Goal: Transaction & Acquisition: Register for event/course

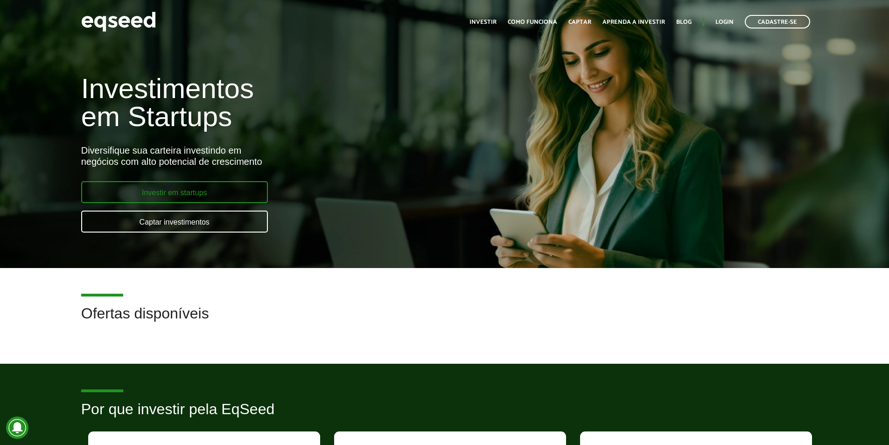
click at [162, 193] on link "Investir em startups" at bounding box center [174, 192] width 187 height 22
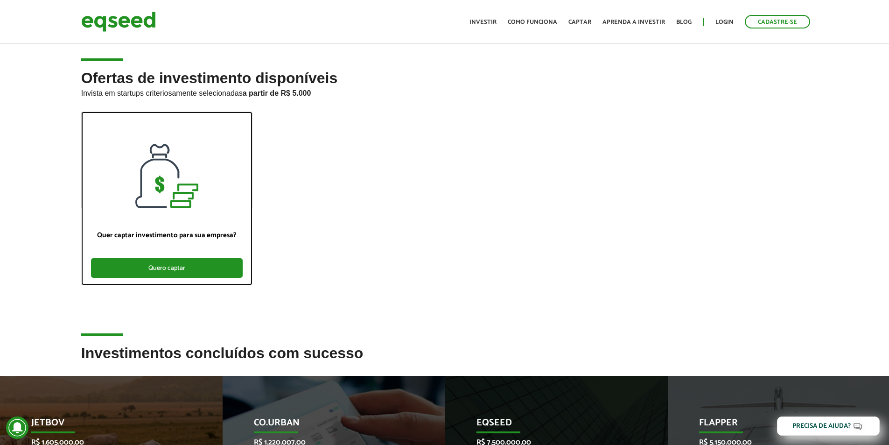
click at [171, 271] on div "Quero captar" at bounding box center [167, 268] width 152 height 20
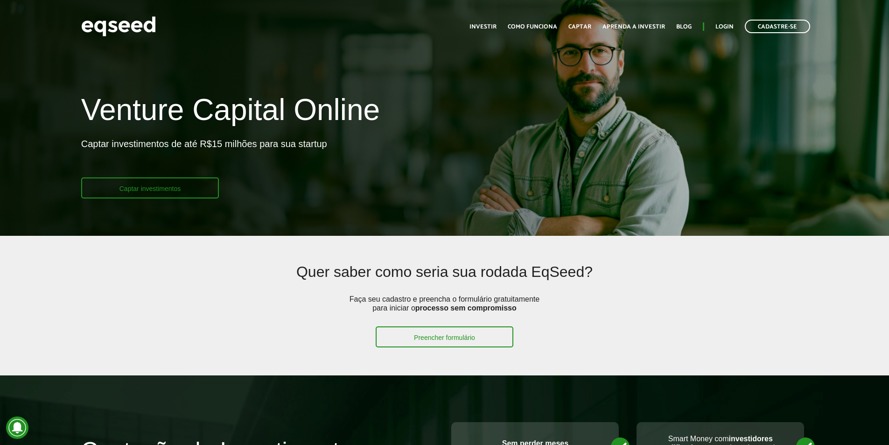
click at [127, 192] on link "Captar investimentos" at bounding box center [150, 187] width 138 height 21
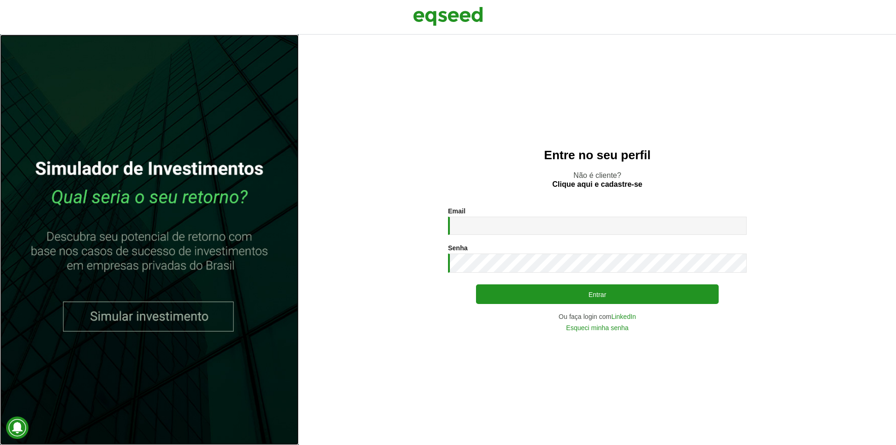
click at [142, 317] on link at bounding box center [149, 240] width 299 height 410
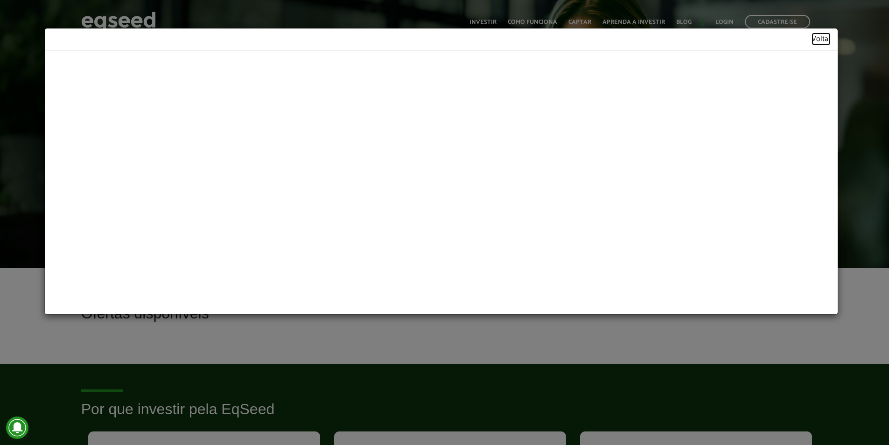
click at [830, 38] on link "Voltar" at bounding box center [820, 39] width 19 height 8
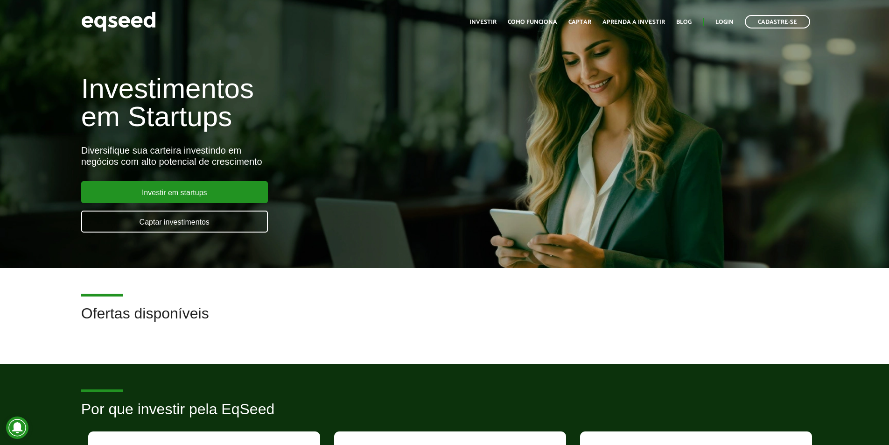
click at [157, 25] on div "Cadastre-se Toggle navigation Toggle navigation Início Investir Como funciona C…" at bounding box center [444, 21] width 741 height 25
click at [120, 20] on img at bounding box center [118, 21] width 75 height 25
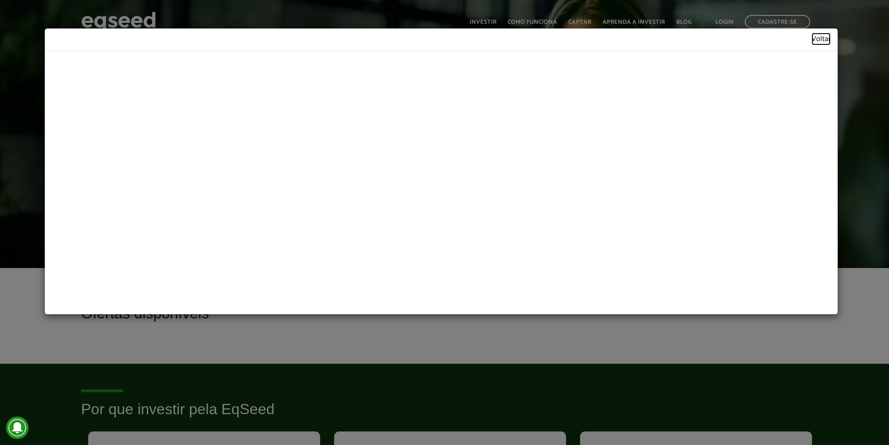
click at [818, 41] on link "Voltar" at bounding box center [820, 39] width 19 height 8
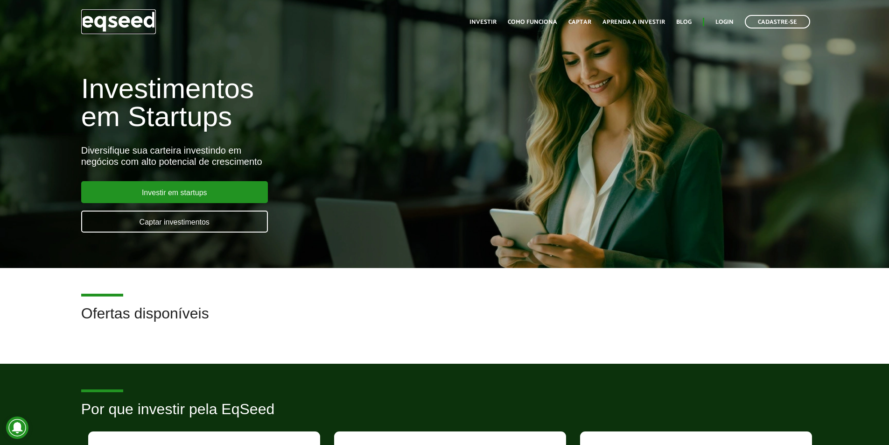
click at [120, 25] on img at bounding box center [118, 21] width 75 height 25
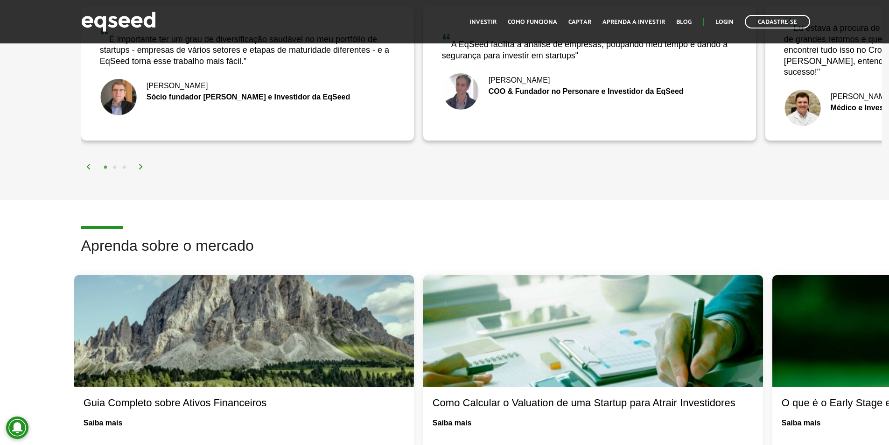
scroll to position [1306, 0]
